Goal: Task Accomplishment & Management: Use online tool/utility

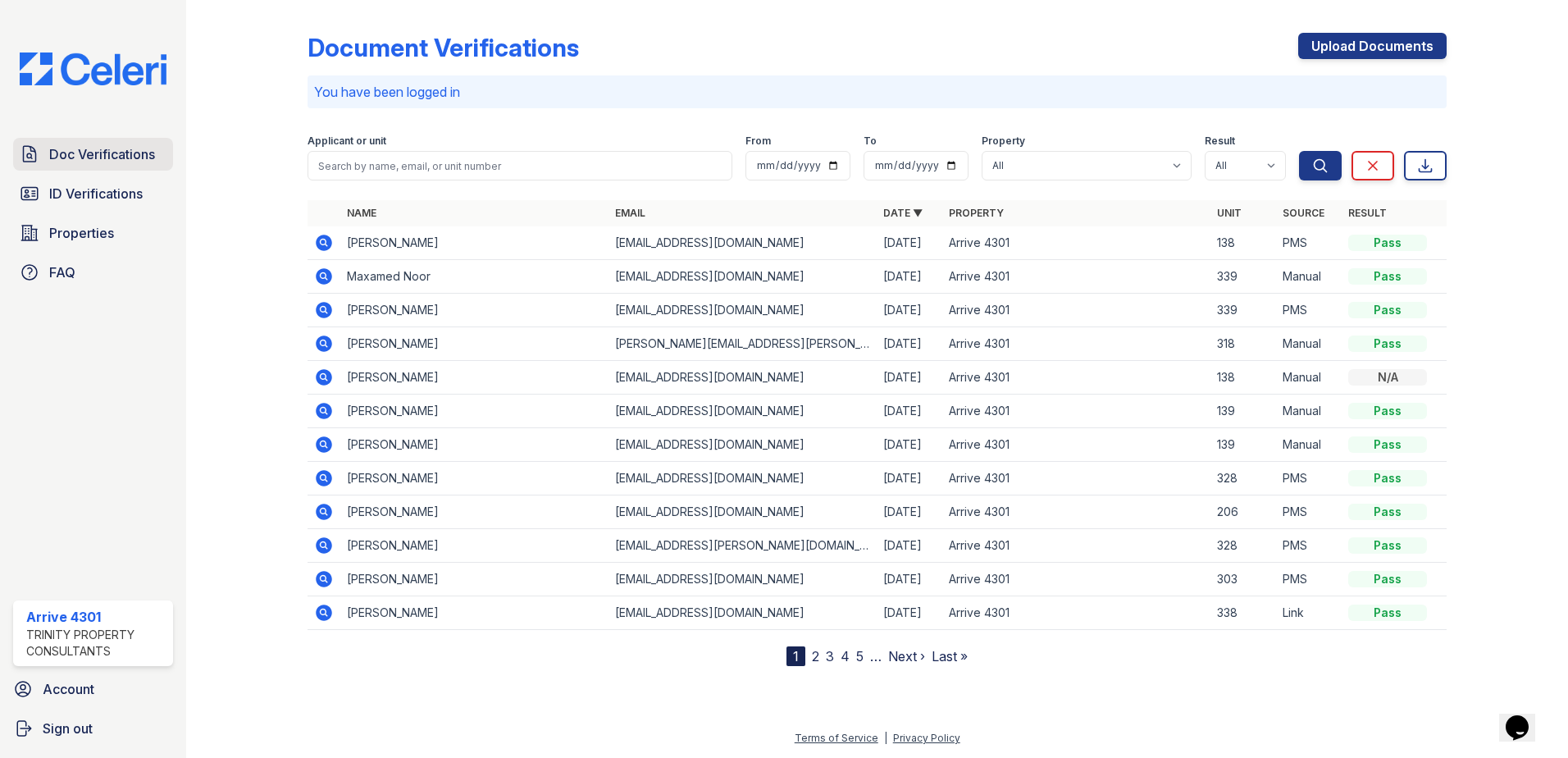
click at [64, 145] on span "Doc Verifications" at bounding box center [101, 154] width 106 height 20
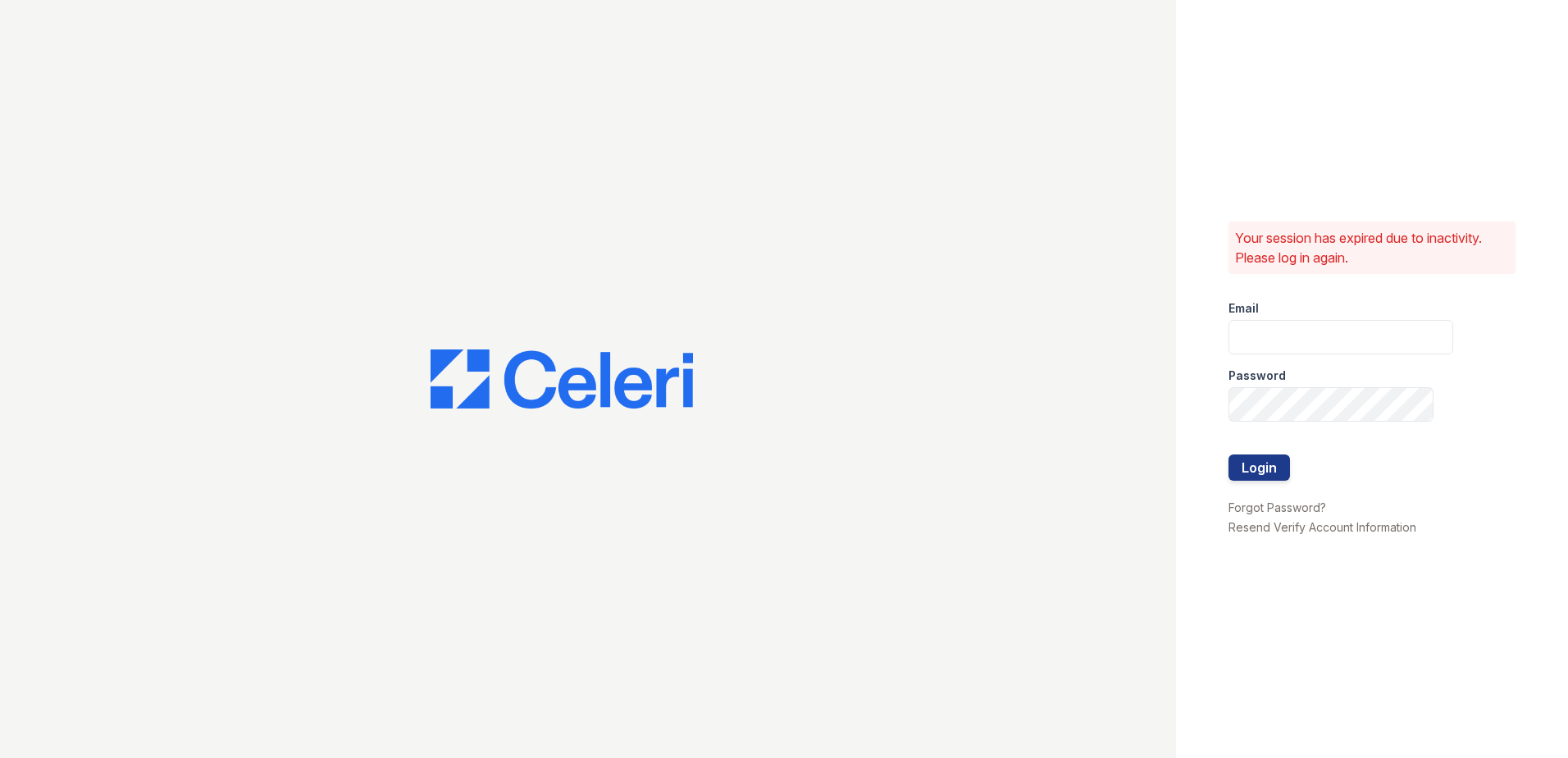
type input "arrive4301@trinity-pm.com"
click at [1275, 472] on button "Login" at bounding box center [1259, 468] width 62 height 26
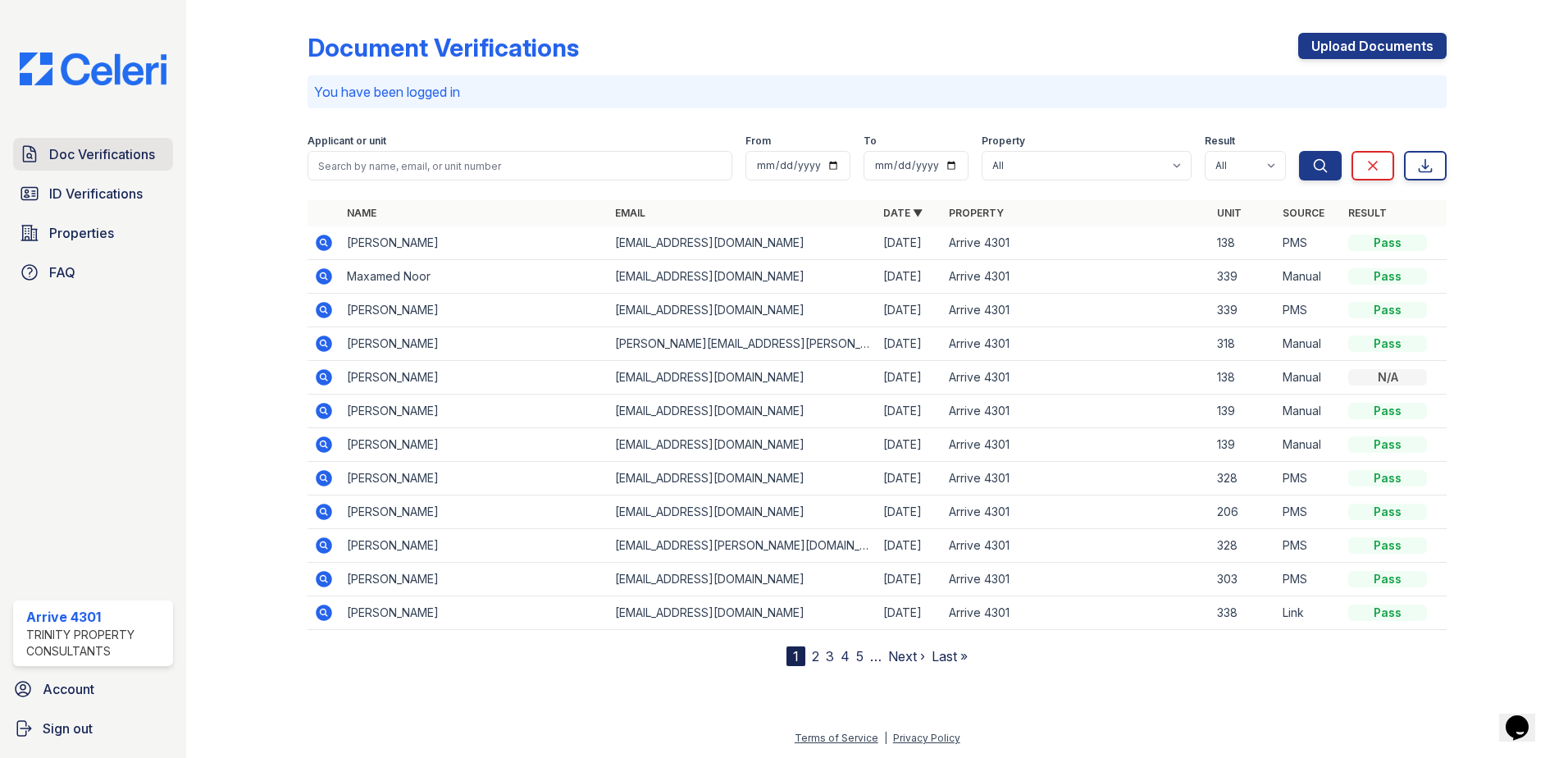
click at [107, 160] on span "Doc Verifications" at bounding box center [101, 154] width 106 height 20
